Goal: Information Seeking & Learning: Learn about a topic

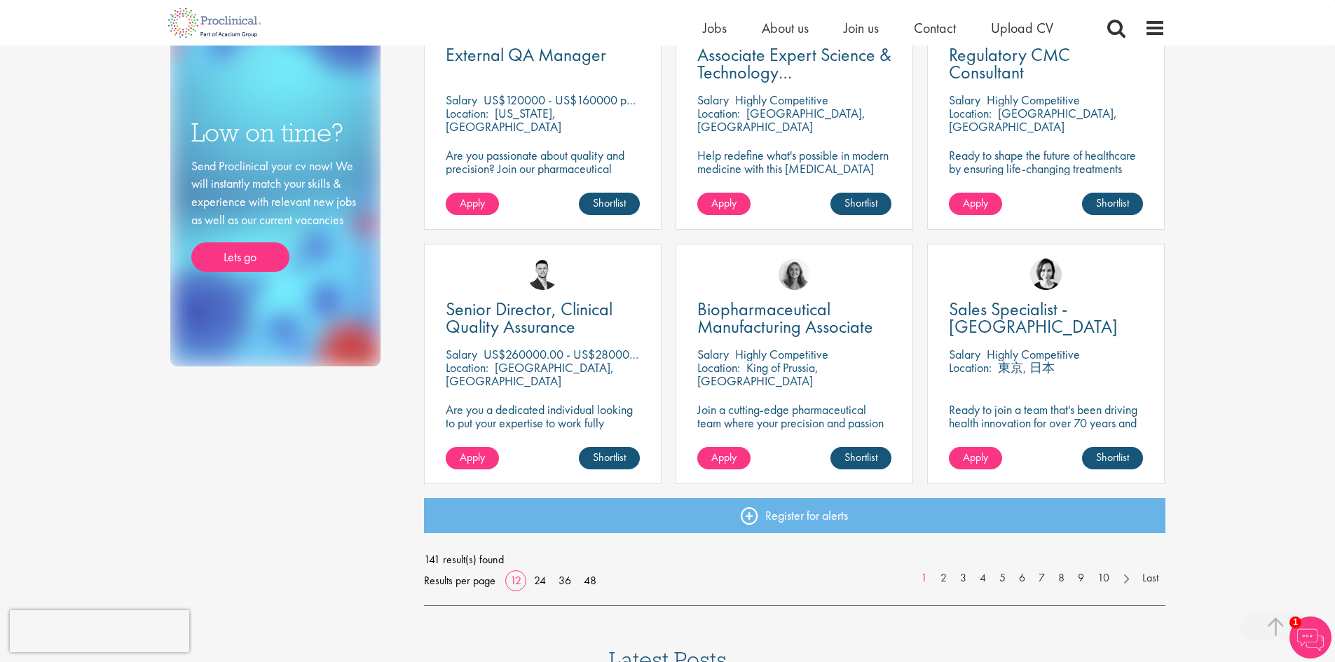
scroll to position [841, 0]
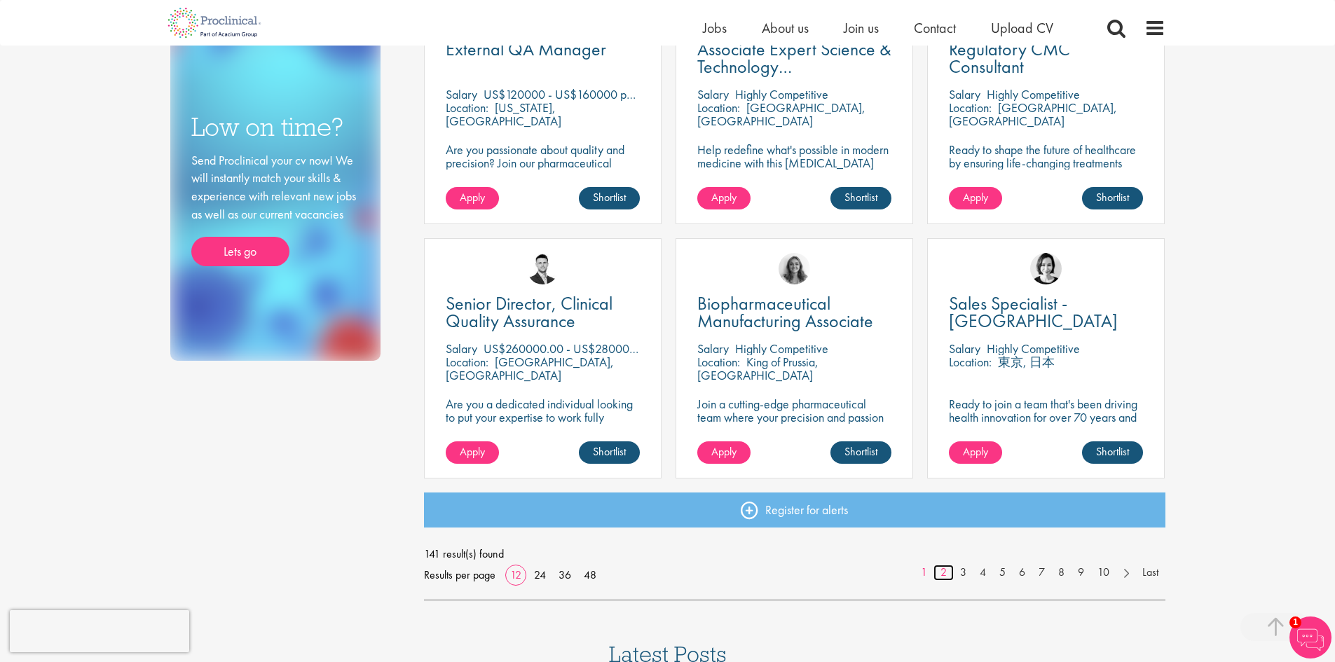
click at [945, 577] on link "2" at bounding box center [944, 573] width 20 height 16
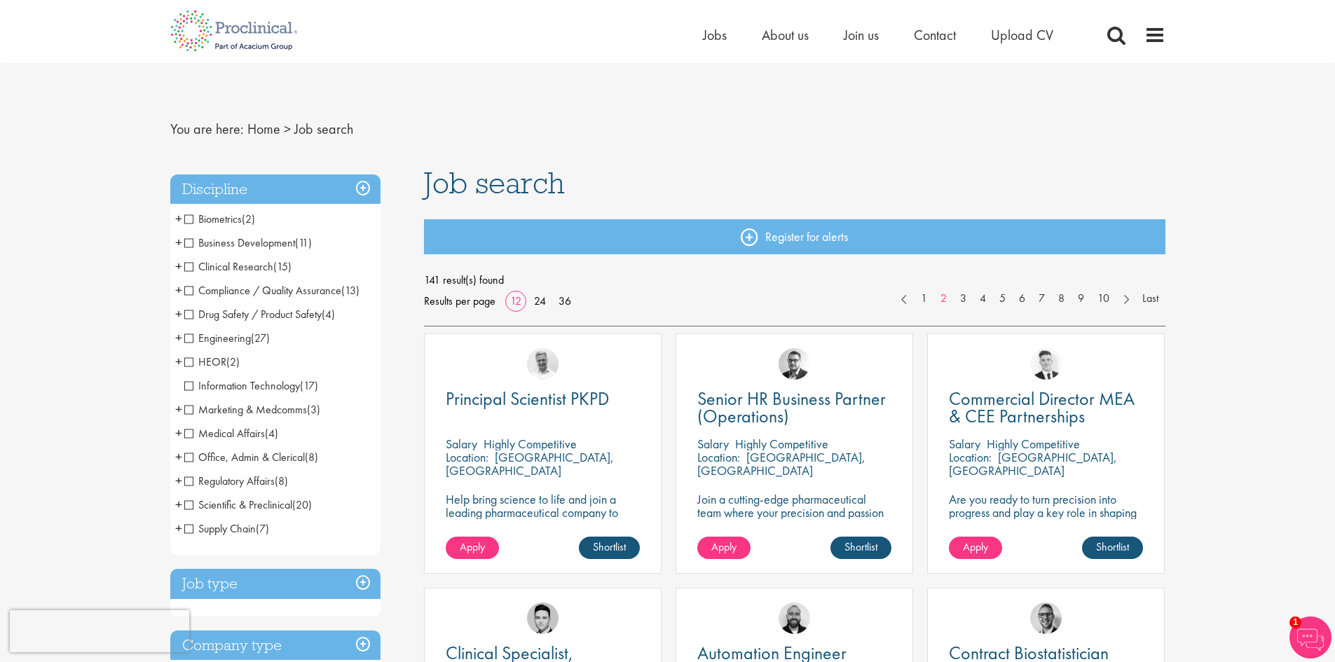
click at [184, 337] on span "Engineering" at bounding box center [217, 338] width 67 height 15
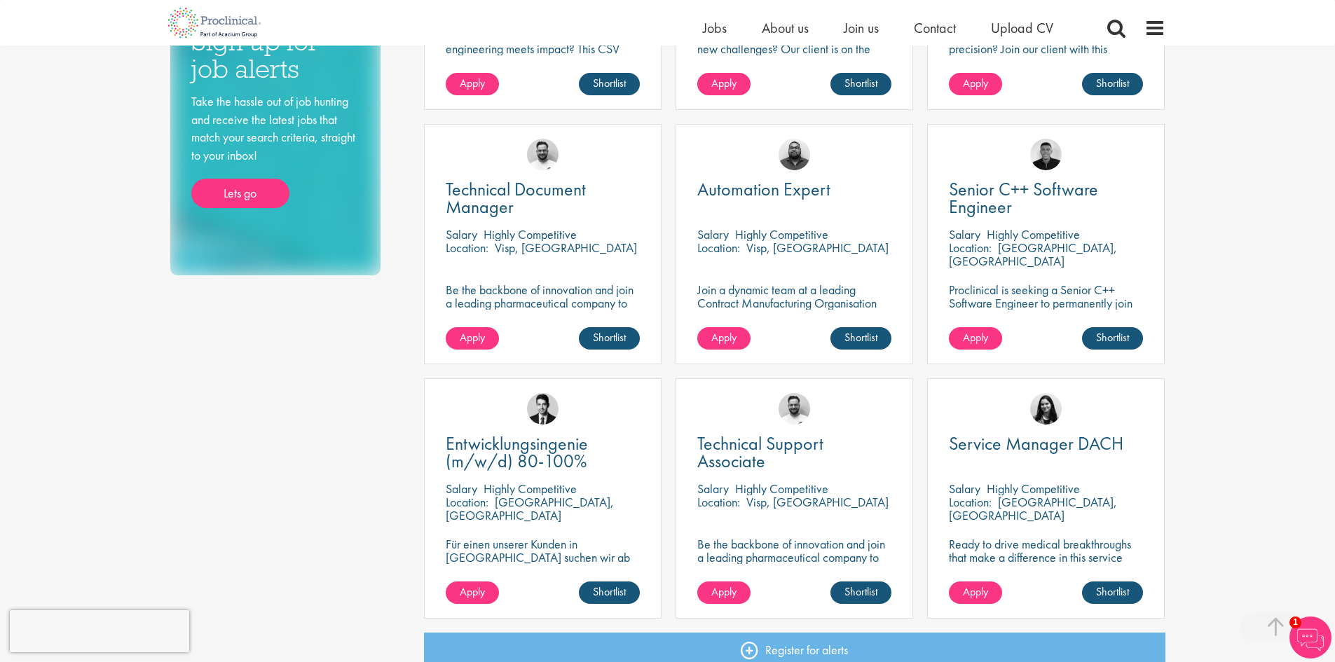
scroll to position [911, 0]
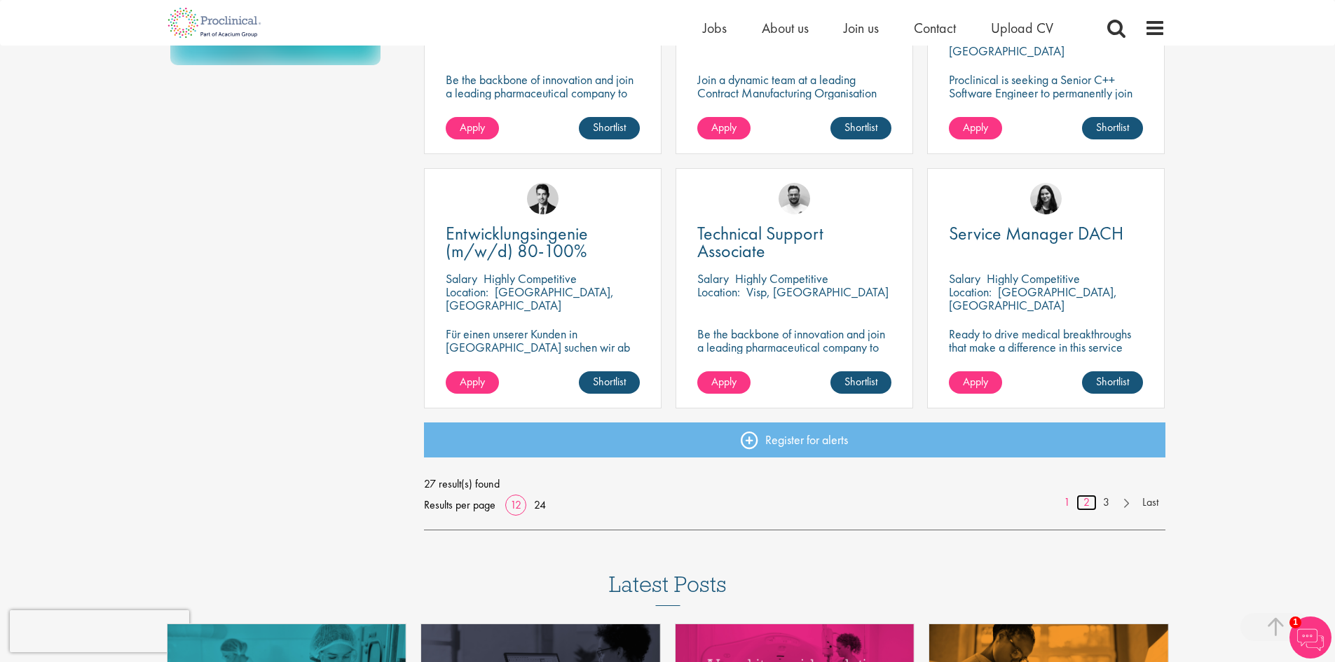
click at [1086, 507] on link "2" at bounding box center [1087, 503] width 20 height 16
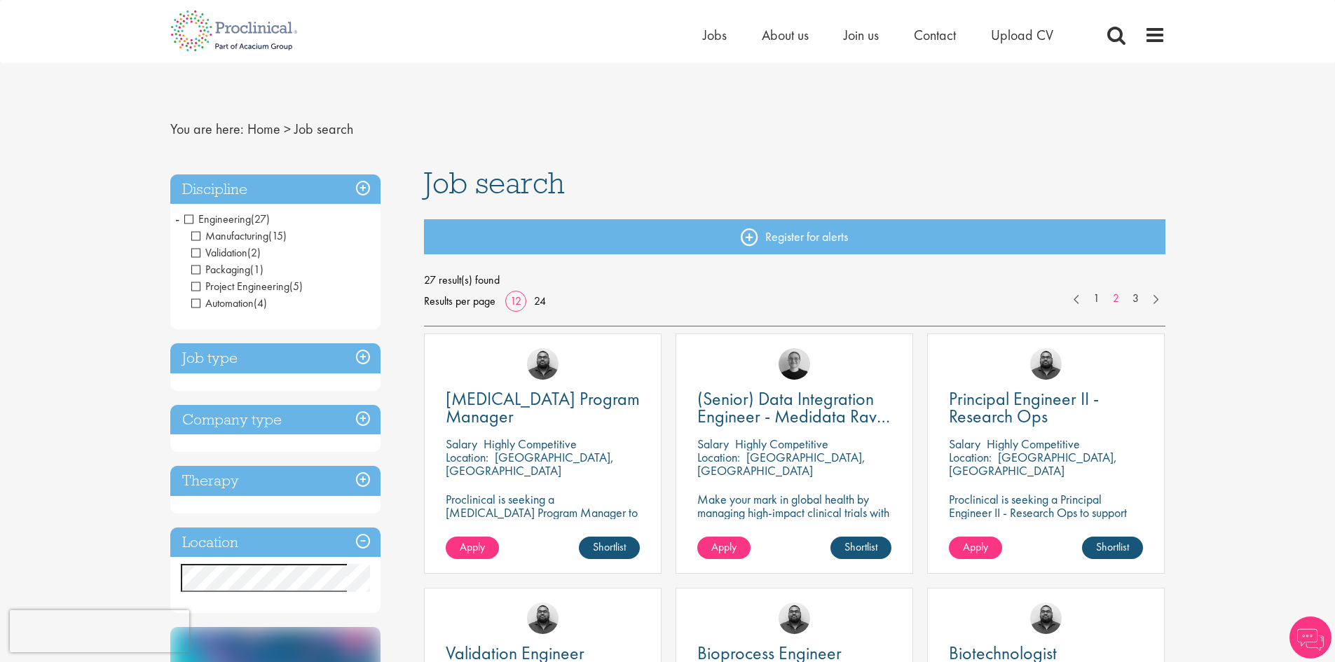
scroll to position [55410, 0]
click at [198, 297] on span "Automation" at bounding box center [222, 303] width 62 height 15
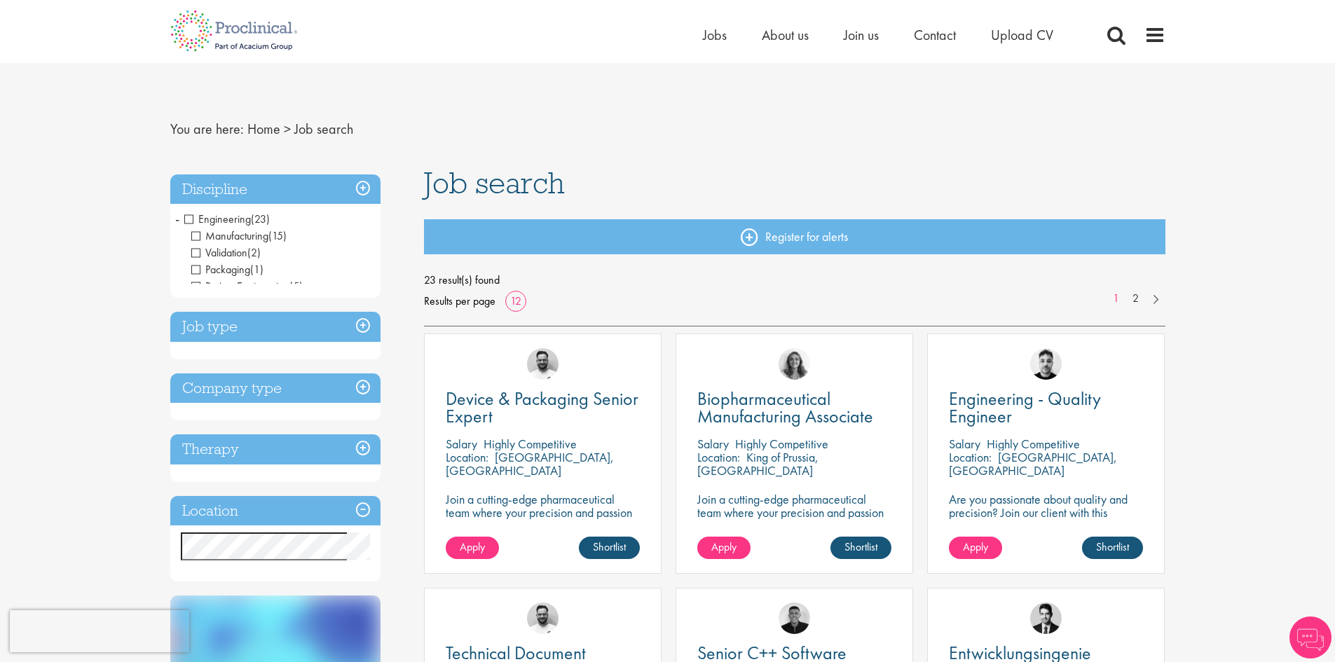
click at [365, 189] on h3 "Discipline" at bounding box center [275, 190] width 210 height 30
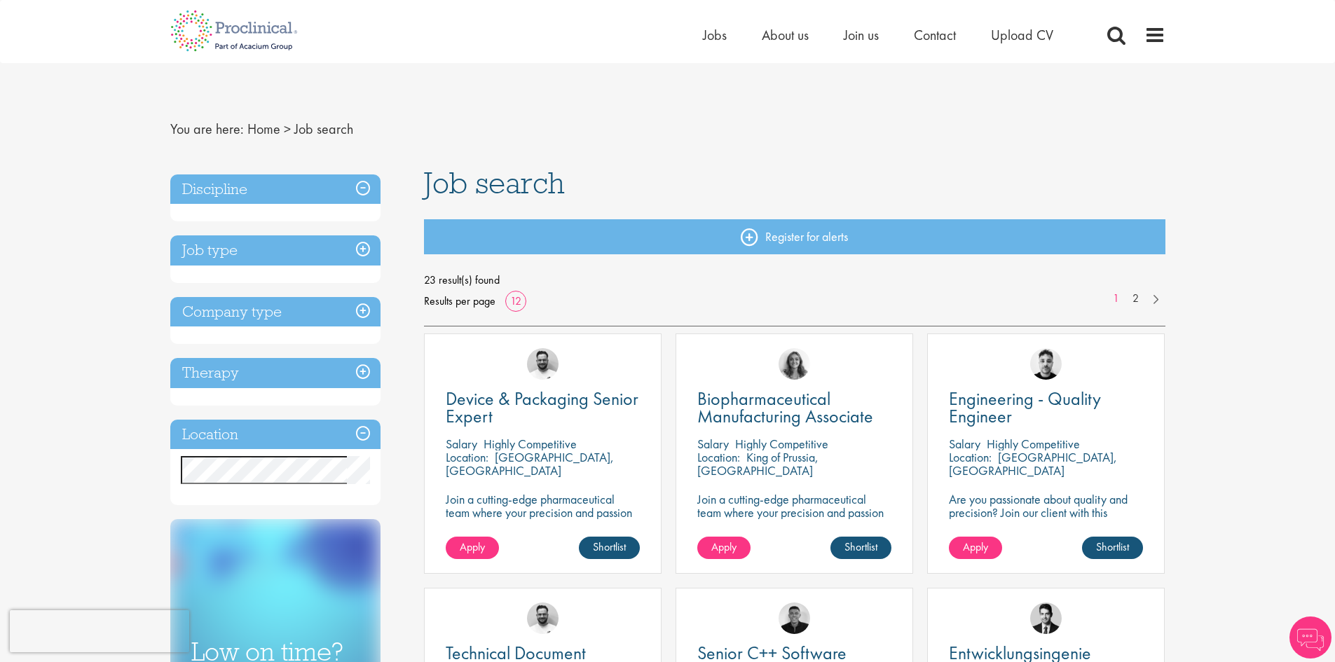
click at [365, 189] on h3 "Discipline" at bounding box center [275, 190] width 210 height 30
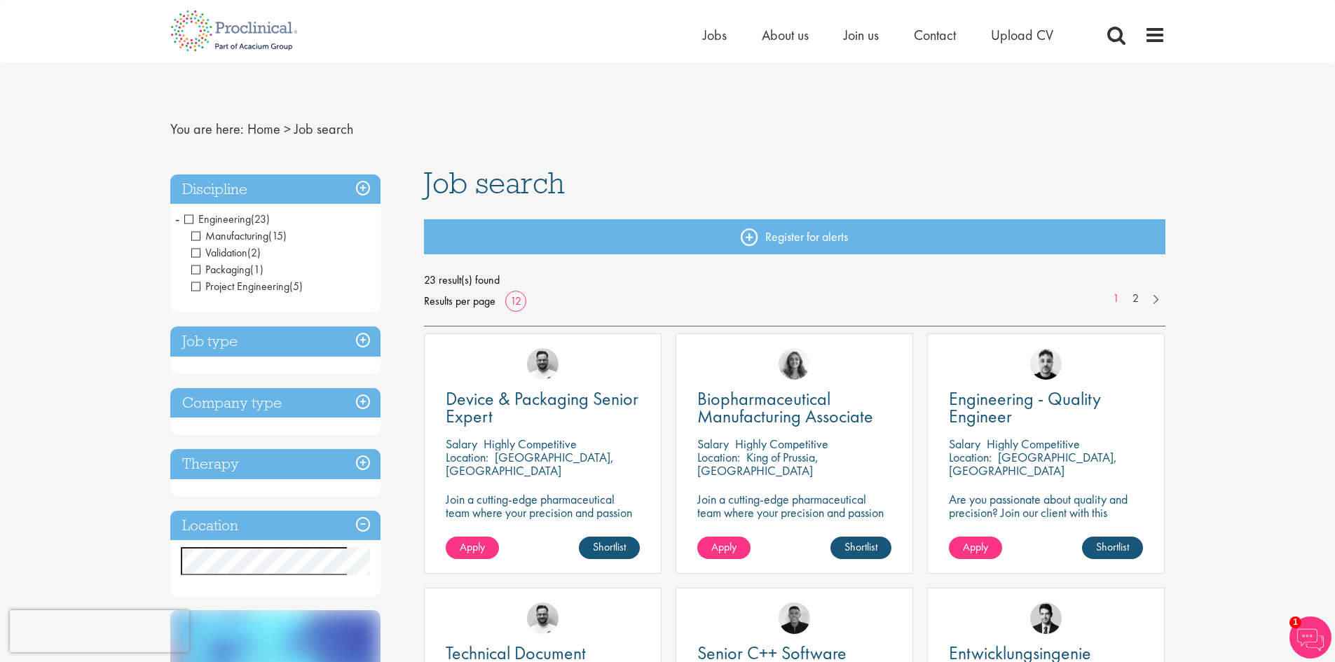
click at [196, 266] on span "Packaging" at bounding box center [220, 269] width 59 height 15
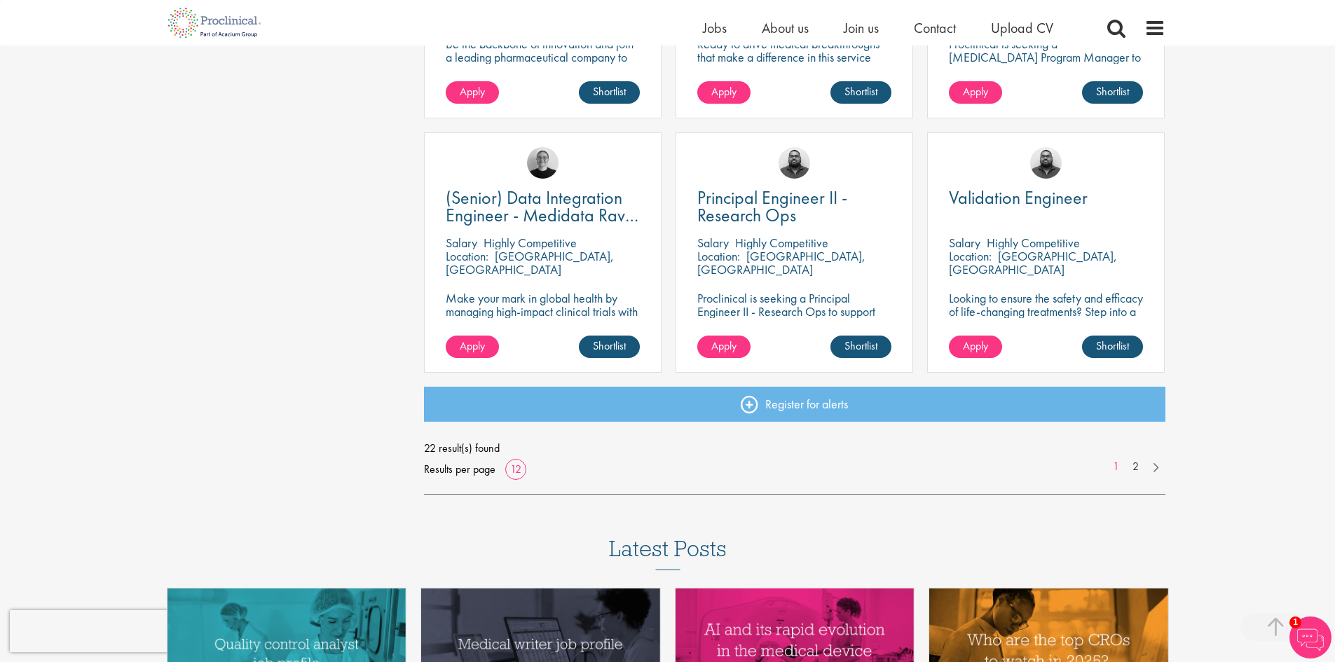
scroll to position [1121, 0]
